Goal: Task Accomplishment & Management: Manage account settings

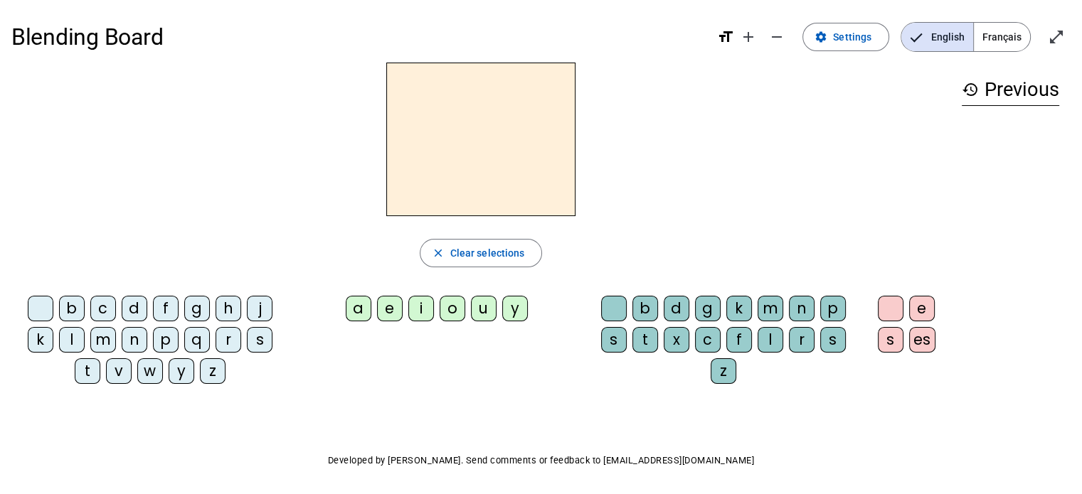
click at [999, 39] on span "Français" at bounding box center [1002, 37] width 56 height 28
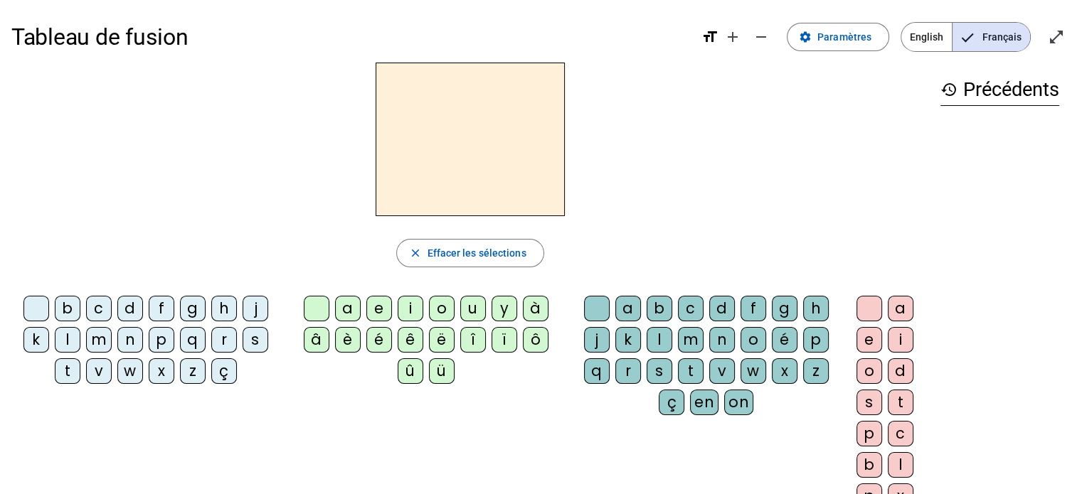
click at [728, 161] on div at bounding box center [470, 140] width 918 height 154
click at [819, 34] on span at bounding box center [838, 37] width 101 height 34
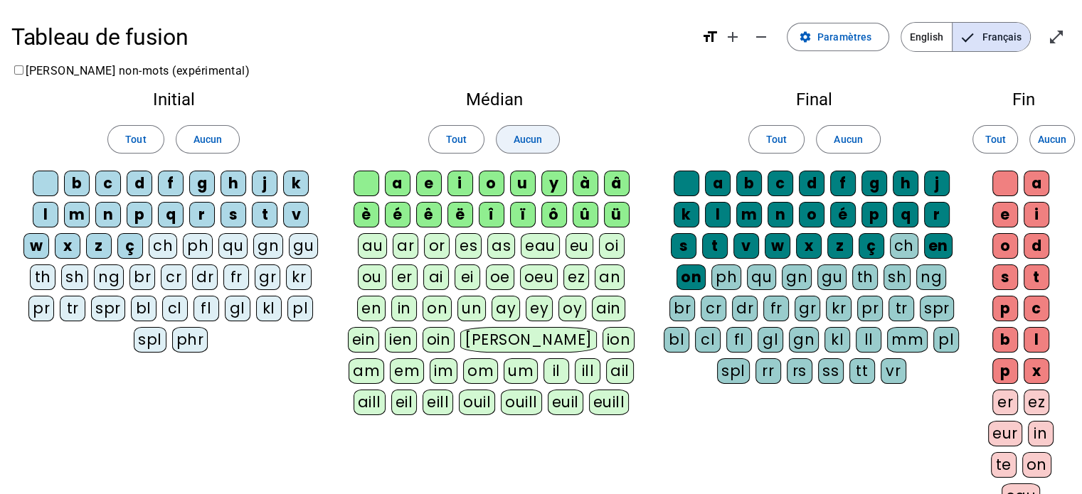
click at [527, 132] on span "Aucun" at bounding box center [528, 139] width 28 height 17
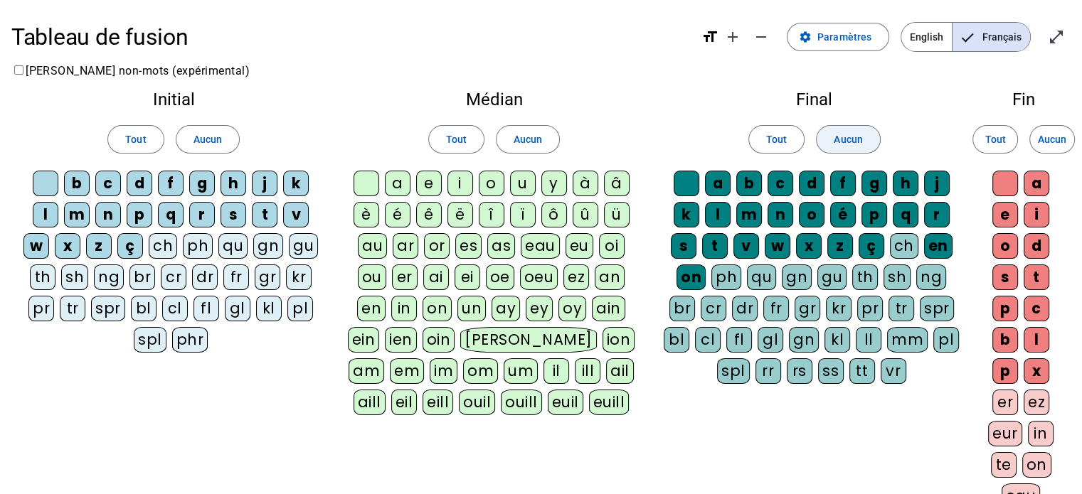
drag, startPoint x: 527, startPoint y: 132, endPoint x: 842, endPoint y: 136, distance: 315.2
click at [842, 136] on span "Aucun" at bounding box center [848, 139] width 28 height 17
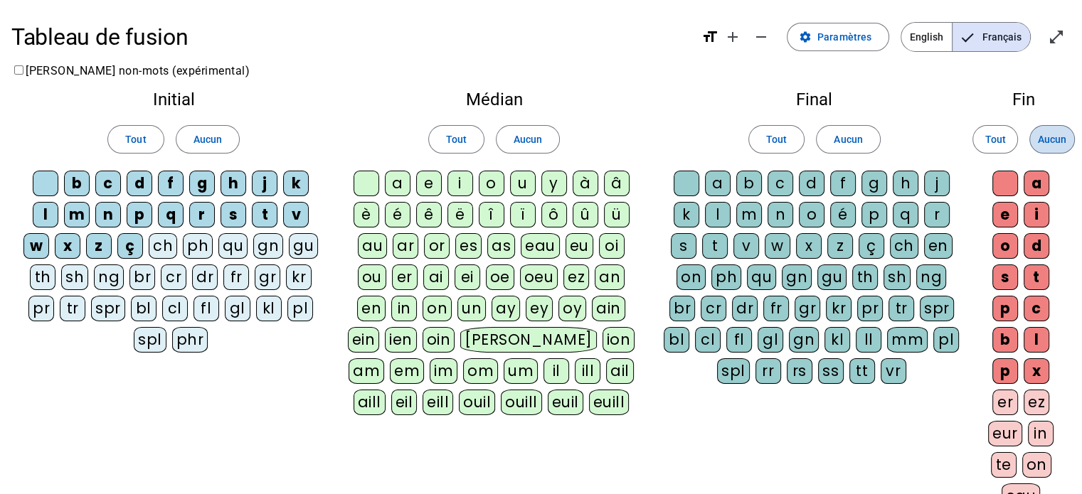
click at [1060, 134] on span "Aucun" at bounding box center [1052, 139] width 28 height 17
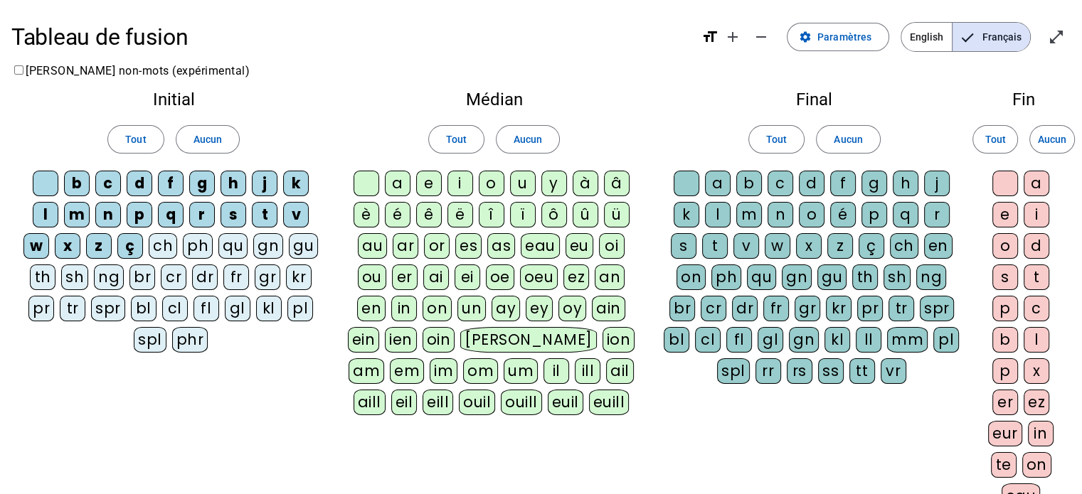
click at [97, 202] on letter-bubble "n" at bounding box center [110, 217] width 31 height 31
click at [116, 238] on letter-bubble "z" at bounding box center [101, 248] width 31 height 31
click at [130, 250] on div "ç" at bounding box center [130, 246] width 26 height 26
click at [78, 247] on div "x" at bounding box center [68, 246] width 26 height 26
click at [39, 236] on div "w" at bounding box center [36, 246] width 26 height 26
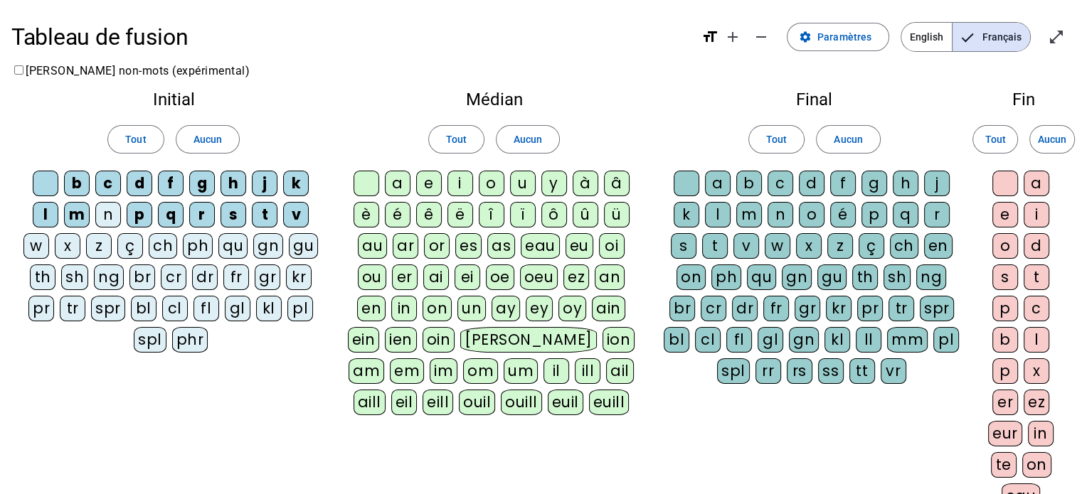
click at [145, 211] on div "p" at bounding box center [140, 215] width 26 height 26
click at [176, 211] on div "q" at bounding box center [171, 215] width 26 height 26
click at [197, 211] on div "r" at bounding box center [202, 215] width 26 height 26
click at [233, 210] on div "s" at bounding box center [234, 215] width 26 height 26
click at [256, 210] on div "t" at bounding box center [265, 215] width 26 height 26
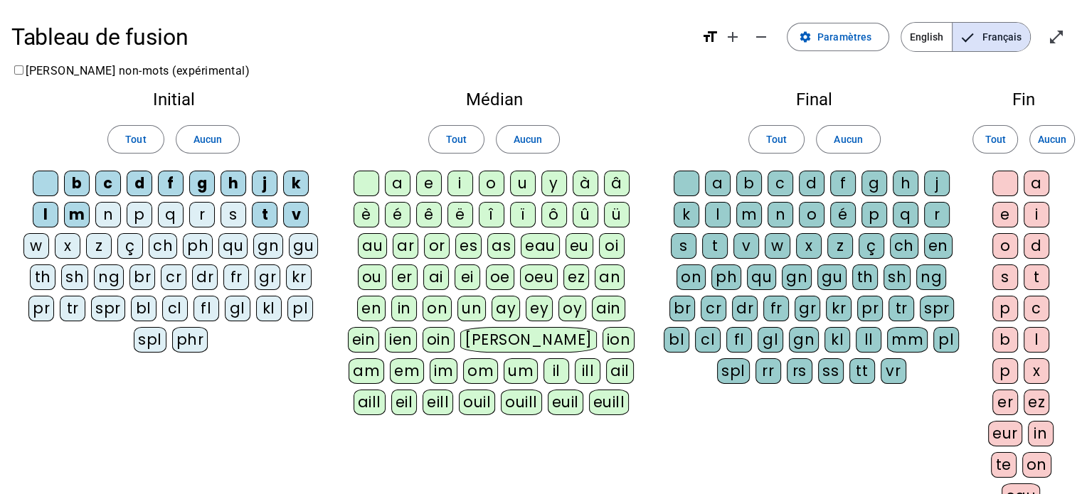
click at [256, 210] on div "t" at bounding box center [265, 215] width 26 height 26
click at [302, 213] on div "v" at bounding box center [296, 215] width 26 height 26
click at [249, 206] on letter-bubble "s" at bounding box center [236, 217] width 31 height 31
click at [262, 212] on div "t" at bounding box center [265, 215] width 26 height 26
click at [231, 213] on div "s" at bounding box center [234, 215] width 26 height 26
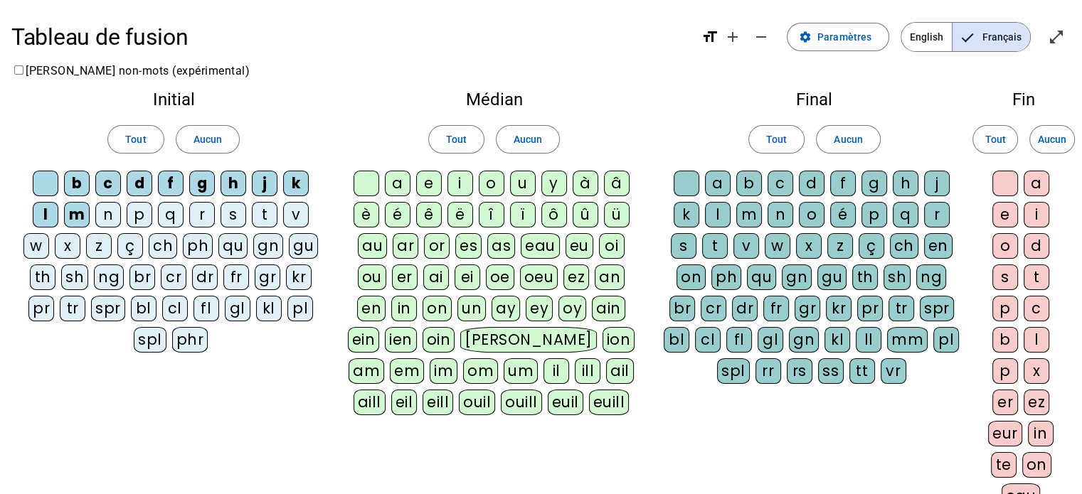
click at [381, 190] on letter-bubble at bounding box center [369, 186] width 31 height 31
click at [401, 189] on div "a" at bounding box center [398, 184] width 26 height 26
click at [440, 182] on div "e" at bounding box center [429, 184] width 26 height 26
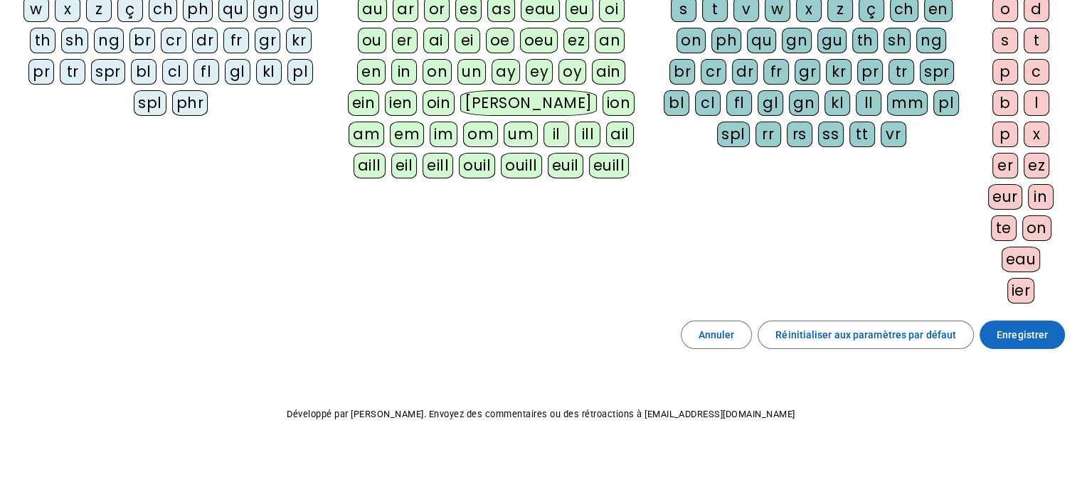
click at [999, 331] on span "Enregistrer" at bounding box center [1022, 335] width 51 height 17
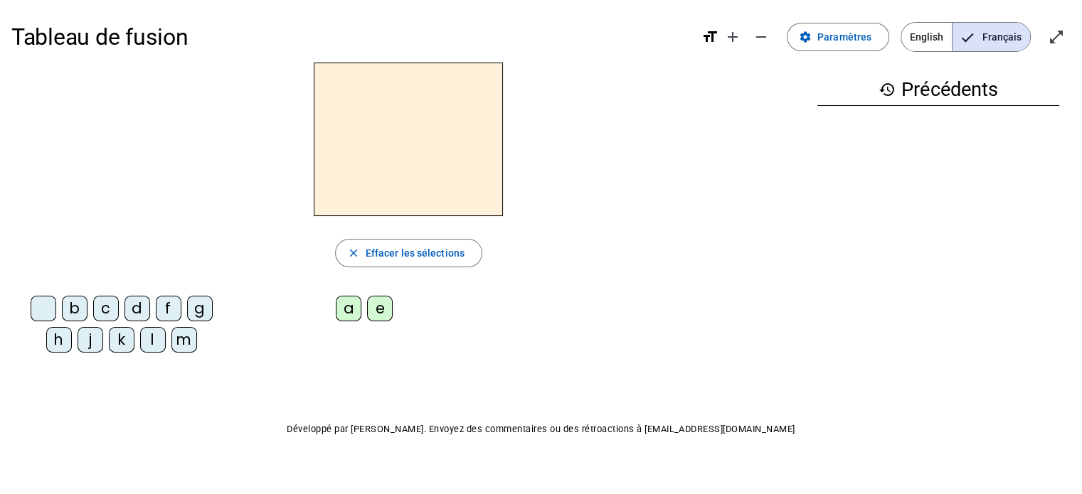
click at [124, 299] on div "d" at bounding box center [137, 309] width 26 height 26
click at [351, 309] on div "a" at bounding box center [349, 309] width 26 height 26
click at [592, 307] on div "b c d f g h j k l m a e" at bounding box center [408, 327] width 795 height 74
click at [648, 180] on div "da" at bounding box center [408, 140] width 795 height 154
click at [837, 38] on span "Paramètres" at bounding box center [844, 36] width 54 height 17
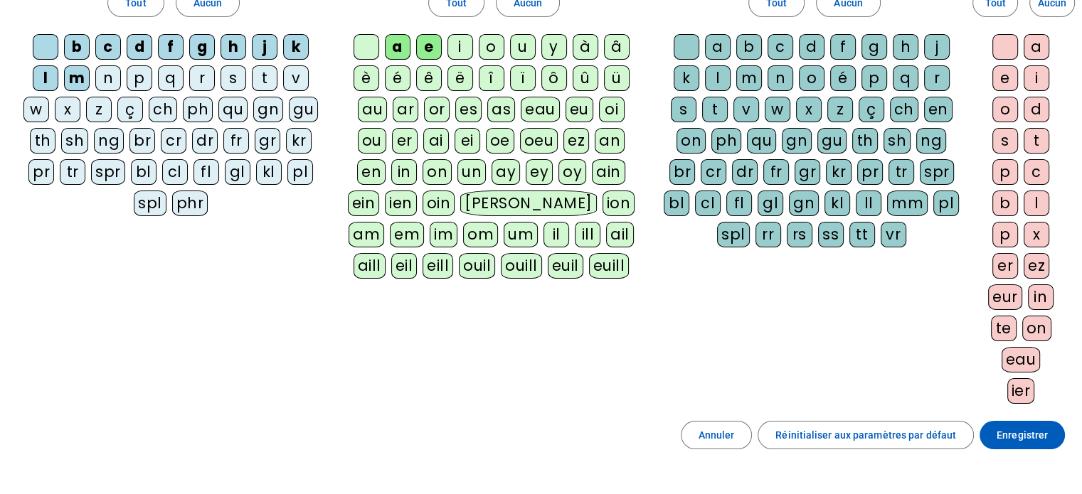
scroll to position [237, 0]
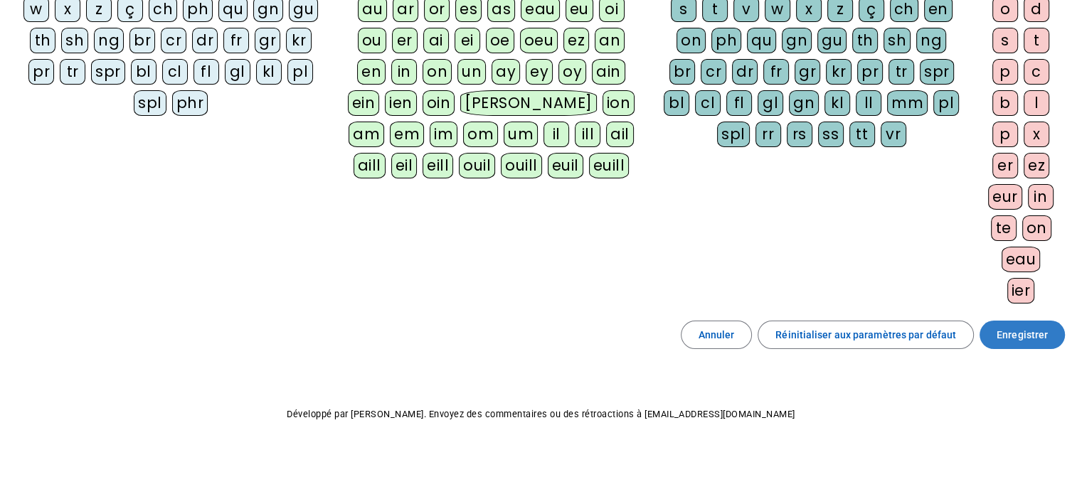
click at [1045, 337] on span "Enregistrer" at bounding box center [1022, 335] width 51 height 17
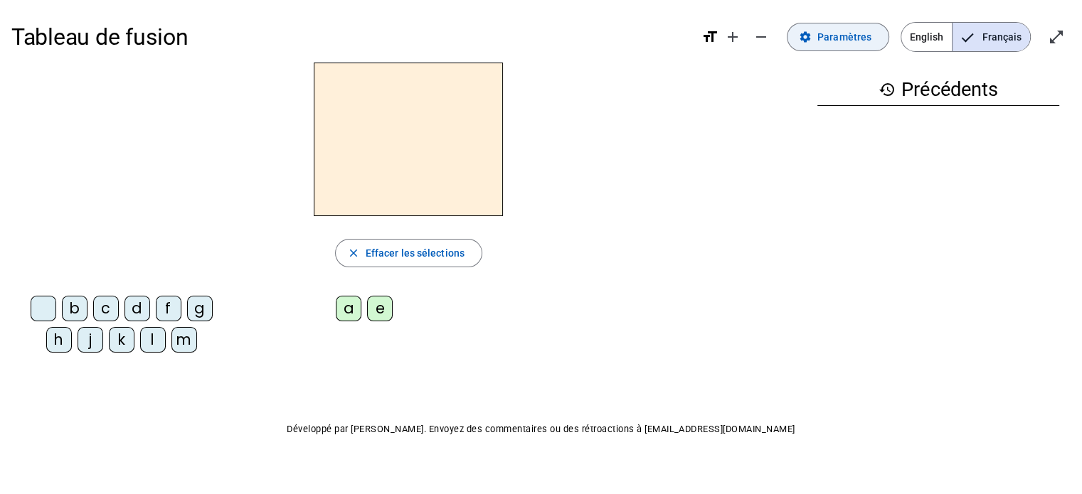
click at [882, 38] on span at bounding box center [838, 37] width 101 height 34
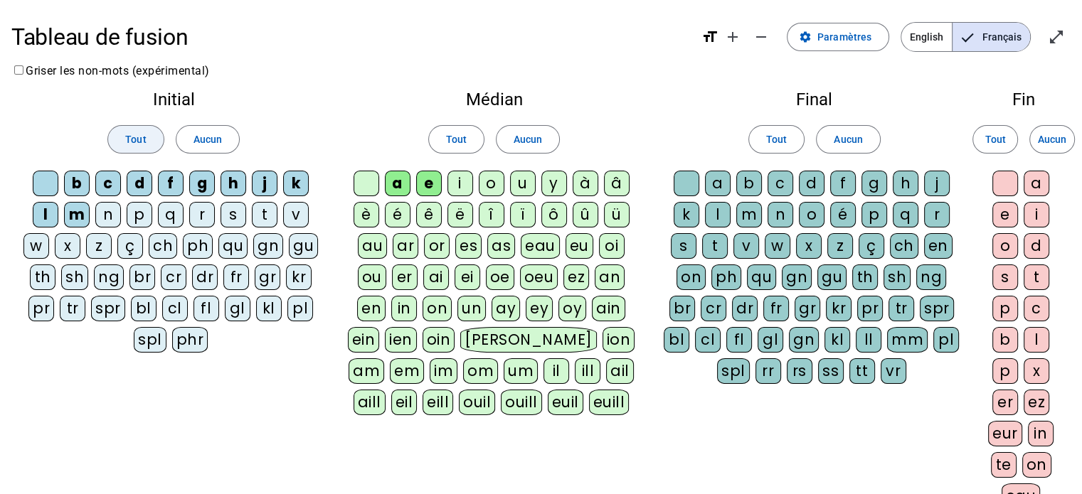
click at [139, 135] on span "Tout" at bounding box center [135, 139] width 21 height 17
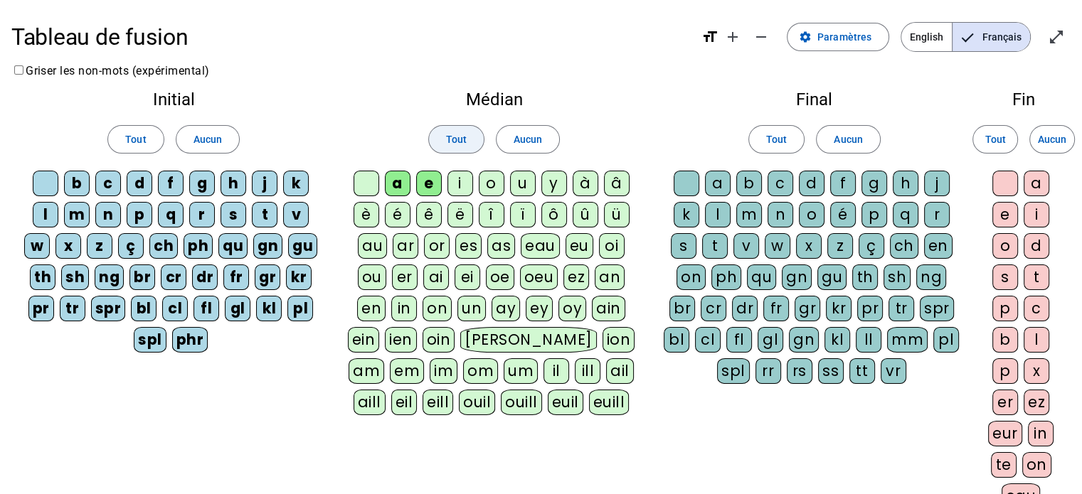
click at [464, 138] on span "Tout" at bounding box center [456, 139] width 21 height 17
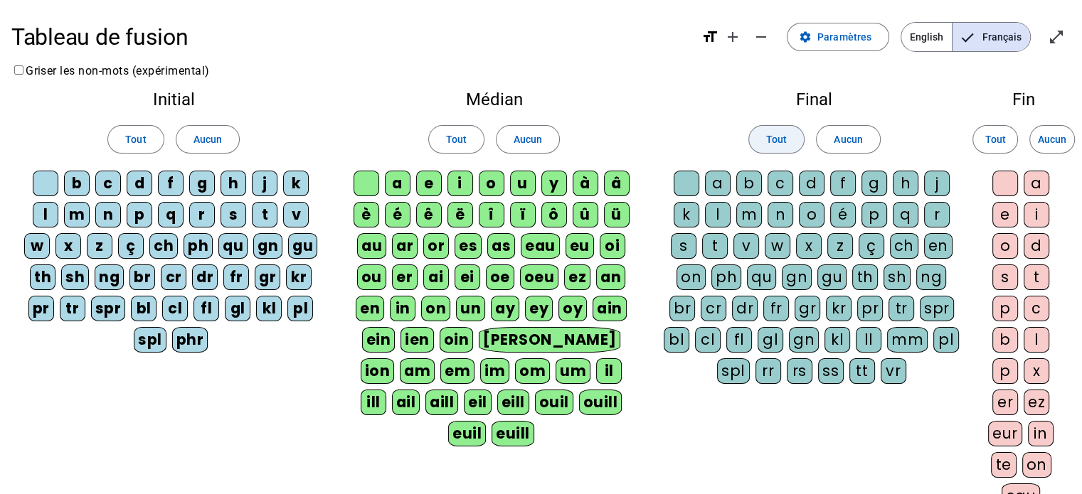
click at [780, 142] on span "Tout" at bounding box center [776, 139] width 21 height 17
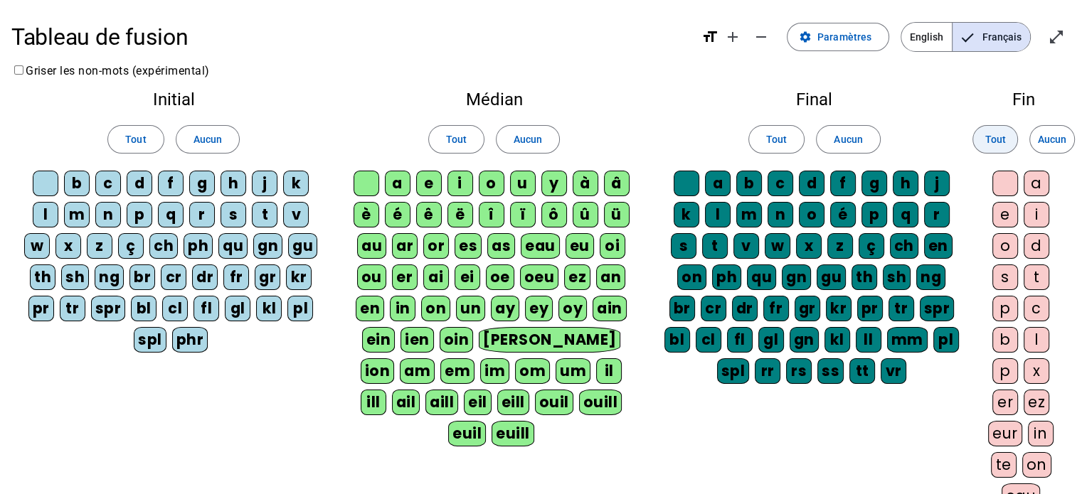
click at [993, 144] on span "Tout" at bounding box center [995, 139] width 21 height 17
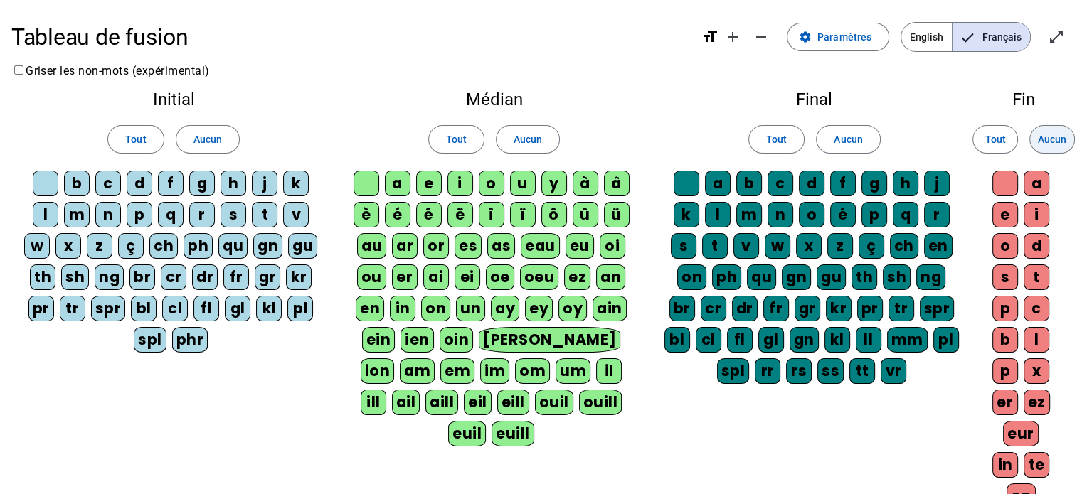
click at [1054, 145] on span "Aucun" at bounding box center [1052, 139] width 28 height 17
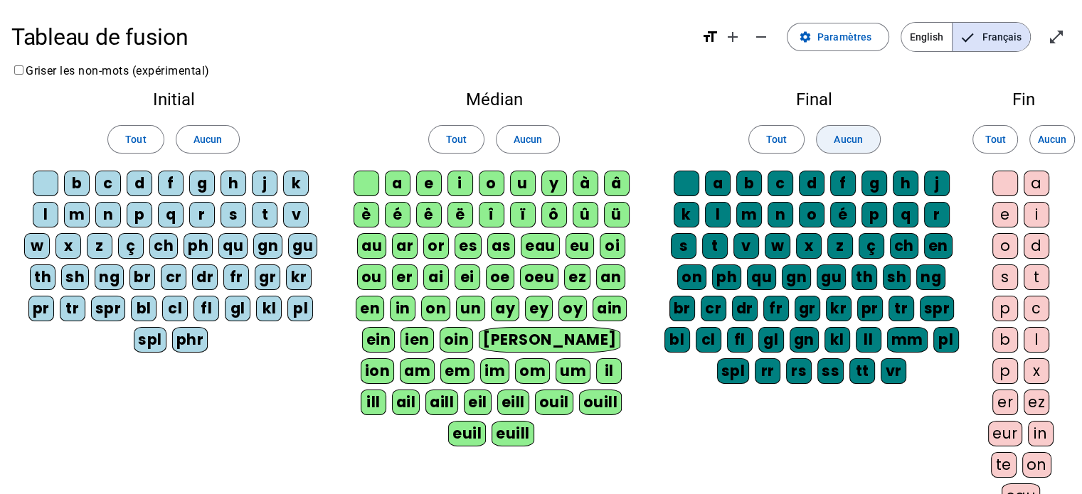
click at [851, 142] on span "Aucun" at bounding box center [848, 139] width 28 height 17
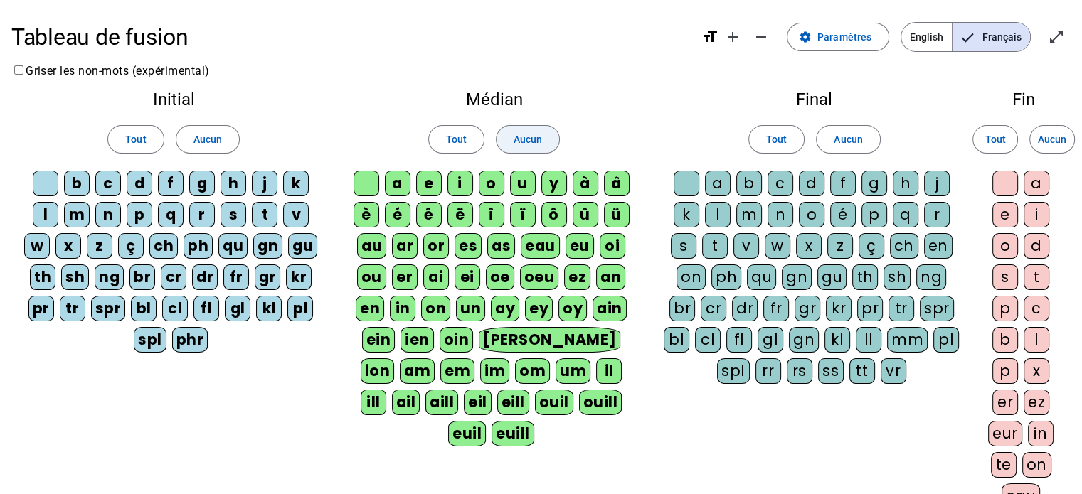
click at [511, 137] on span at bounding box center [528, 139] width 63 height 34
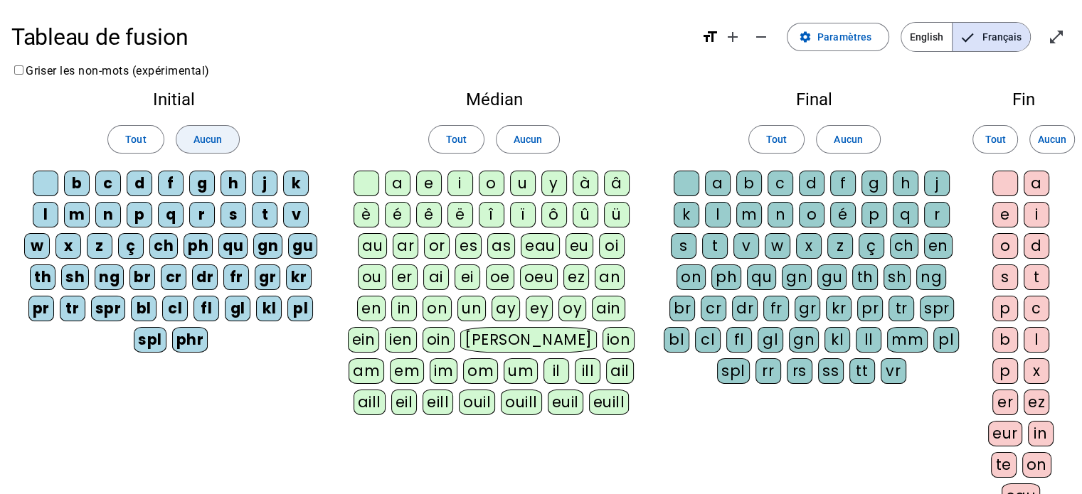
click at [201, 136] on span "Aucun" at bounding box center [207, 139] width 28 height 17
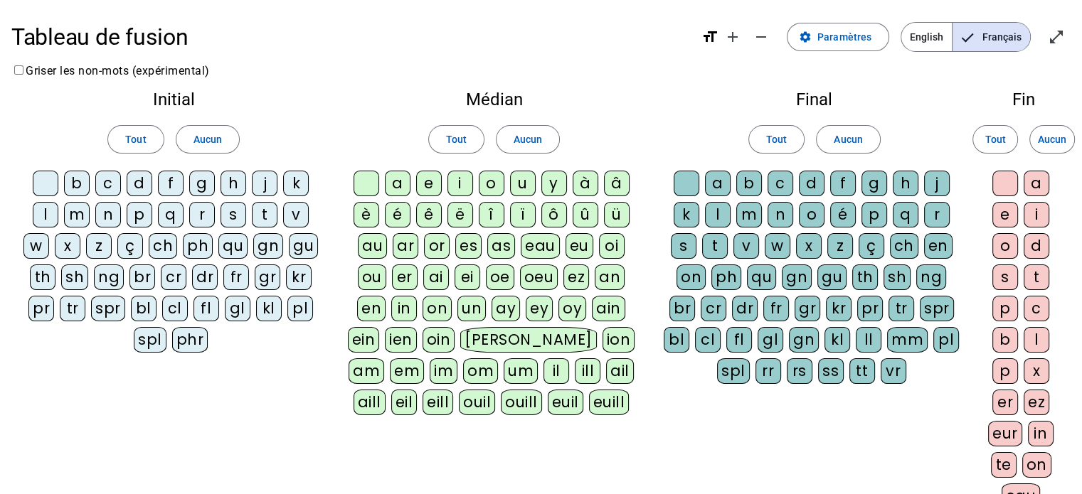
click at [319, 434] on div "Initial Tout Aucun b c d f g h j k l m n p q r s t v w x z ç ch ph qu gn gu th …" at bounding box center [540, 319] width 1059 height 478
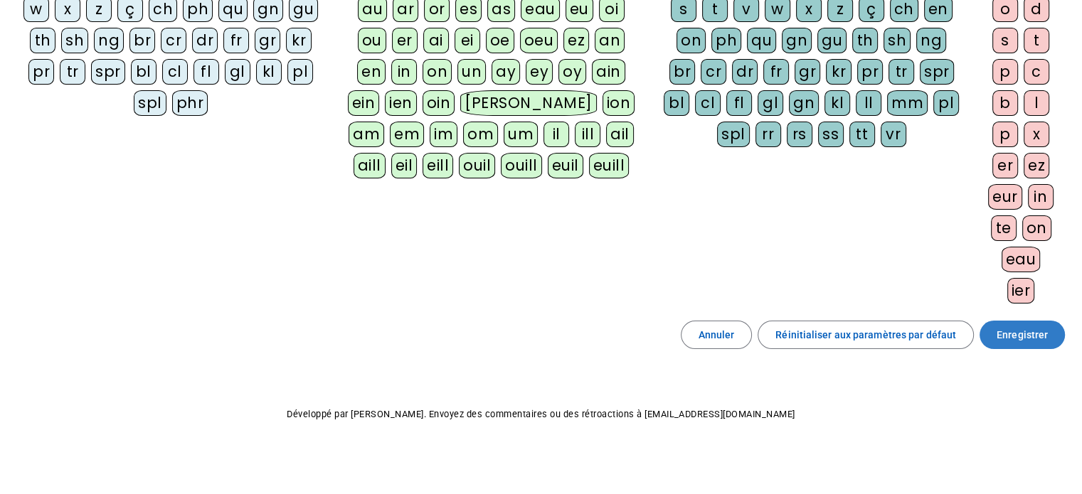
click at [1038, 329] on span "Enregistrer" at bounding box center [1022, 335] width 51 height 17
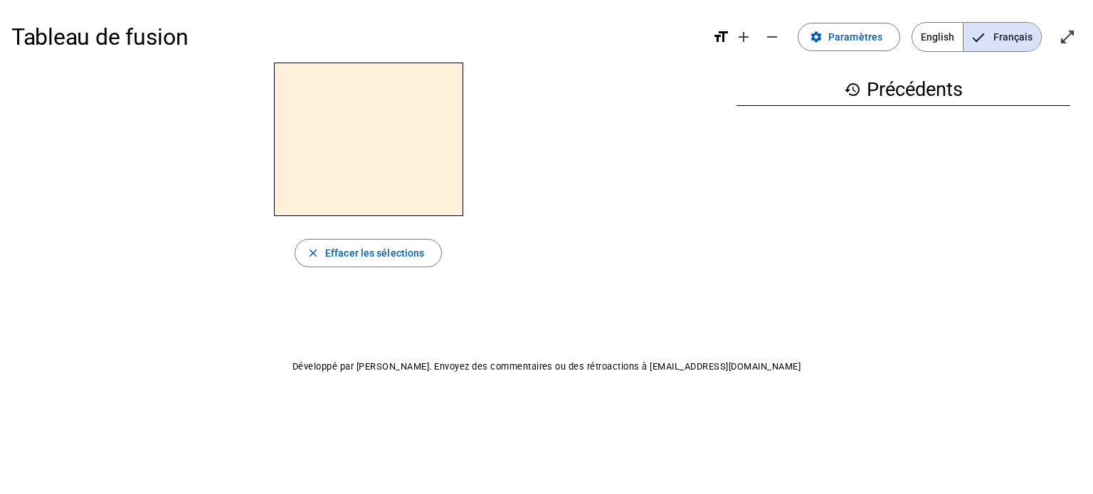
click at [663, 160] on div at bounding box center [368, 140] width 714 height 154
